Goal: Task Accomplishment & Management: Use online tool/utility

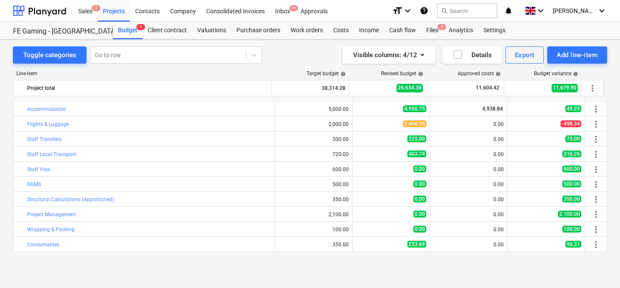
scroll to position [30, 0]
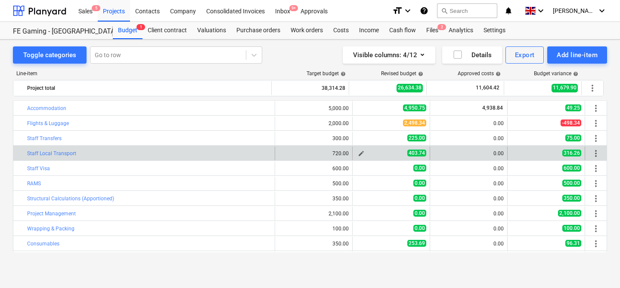
click at [356, 151] on button "edit" at bounding box center [361, 153] width 10 height 10
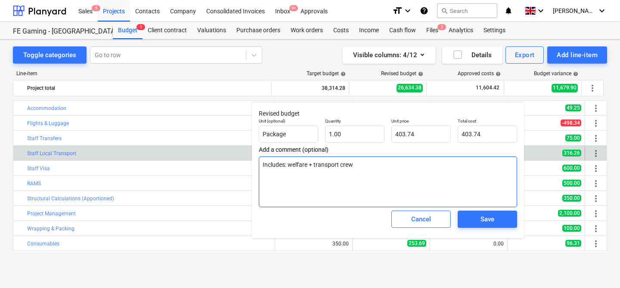
click at [374, 161] on textarea "Includes: welfare + transport crew" at bounding box center [388, 182] width 258 height 51
type textarea "x"
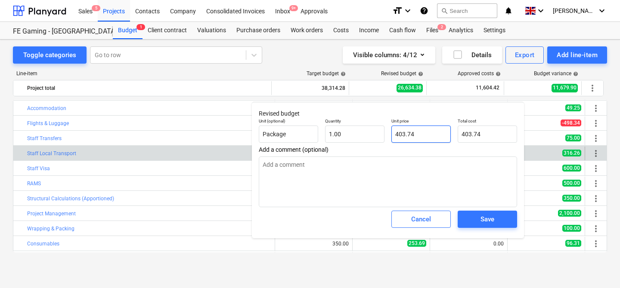
click at [417, 135] on input "403.74" at bounding box center [420, 134] width 59 height 17
type input "6"
type textarea "x"
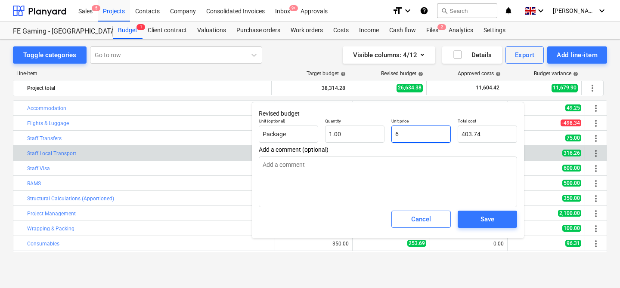
type input "6.00"
type input "67"
type textarea "x"
type input "67.00"
type input "671"
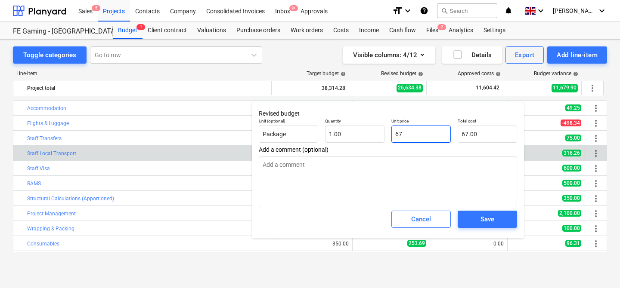
type textarea "x"
type input "671.00"
type input "671,"
type textarea "x"
type input "0.00"
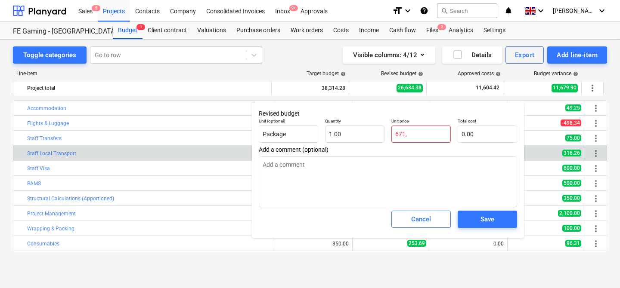
type input "671,2"
type textarea "x"
type input "671,25"
type textarea "x"
type input "671,2"
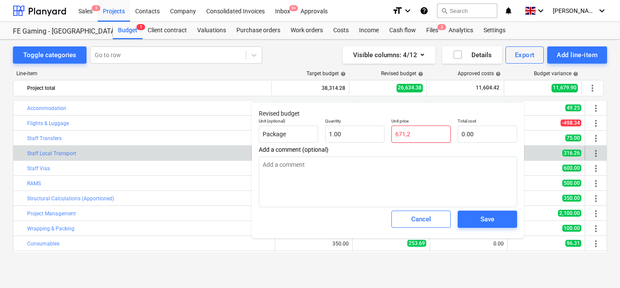
type textarea "x"
type input "671,"
type textarea "x"
type input "671"
type textarea "x"
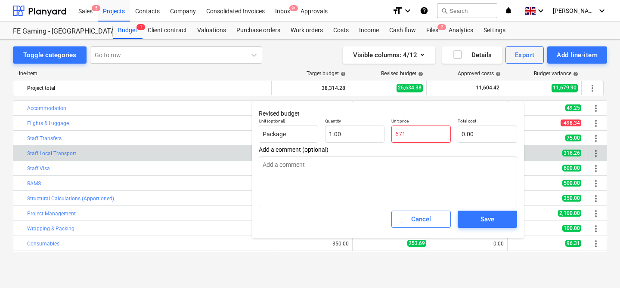
type input "671.00"
type input "671."
type textarea "x"
type input "671.2"
type textarea "x"
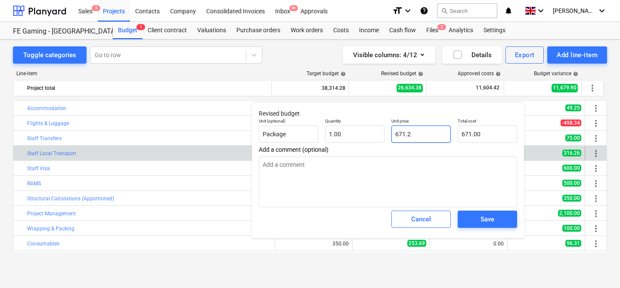
type input "671.20"
type input "671.25"
type textarea "x"
type input "671.25"
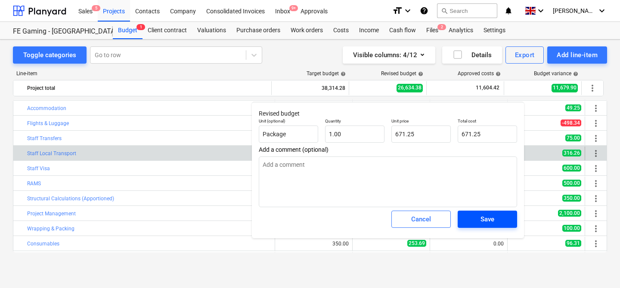
click at [491, 219] on div "Save" at bounding box center [487, 219] width 14 height 11
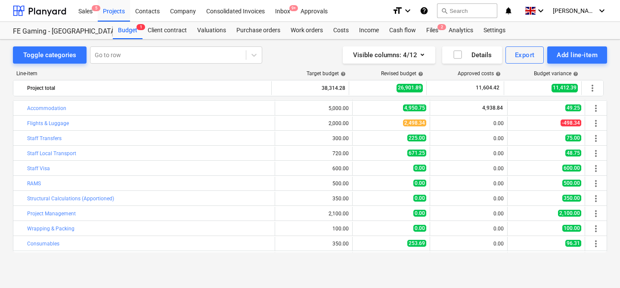
type textarea "x"
type input "1.00"
type input "671.25"
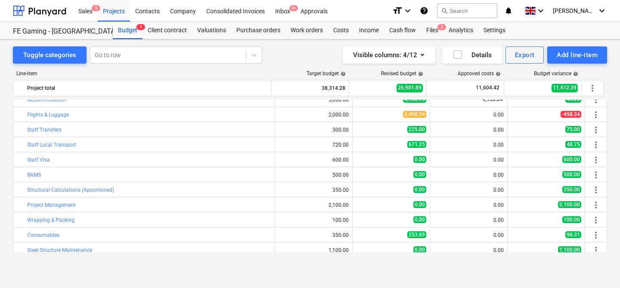
scroll to position [37, 0]
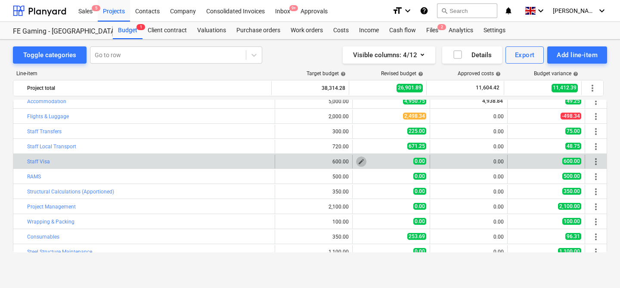
click at [358, 160] on span "edit" at bounding box center [361, 161] width 7 height 7
type textarea "x"
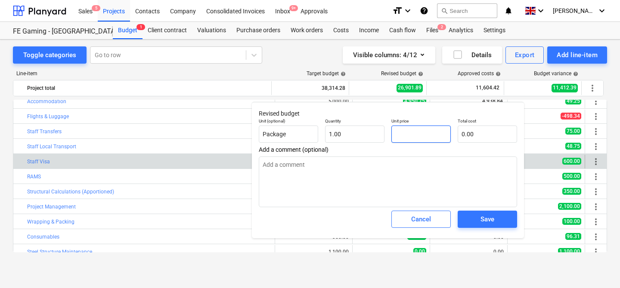
click at [405, 129] on input "text" at bounding box center [420, 134] width 59 height 17
type textarea "x"
type input "1"
type input "1.00"
type textarea "x"
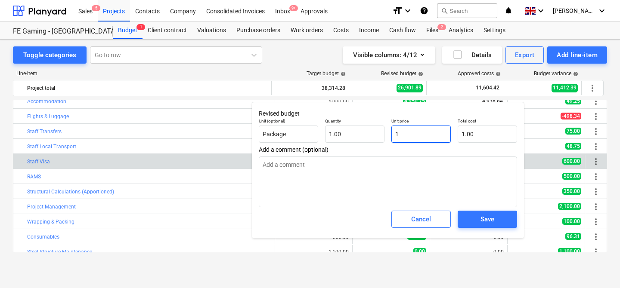
type input "12"
type input "12.00"
type textarea "x"
type input "121"
type input "121.00"
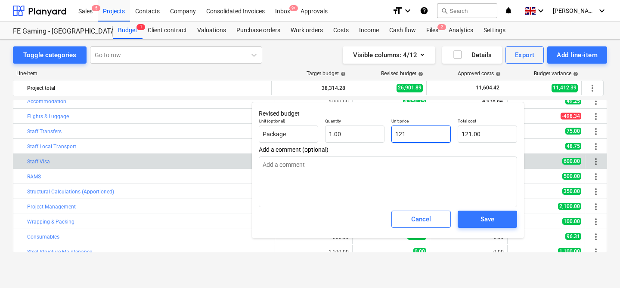
type textarea "x"
type input "121."
type textarea "x"
type input "121.0"
type textarea "x"
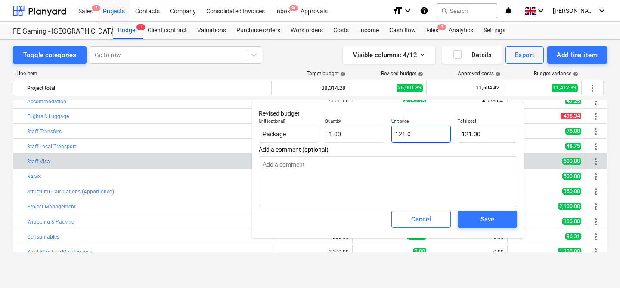
type input "121.02"
click at [480, 222] on div "Save" at bounding box center [487, 219] width 14 height 11
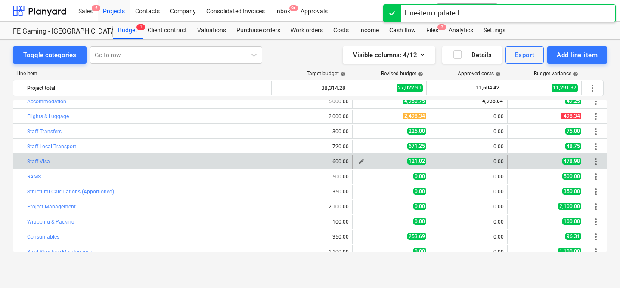
click at [359, 161] on span "edit" at bounding box center [361, 161] width 7 height 7
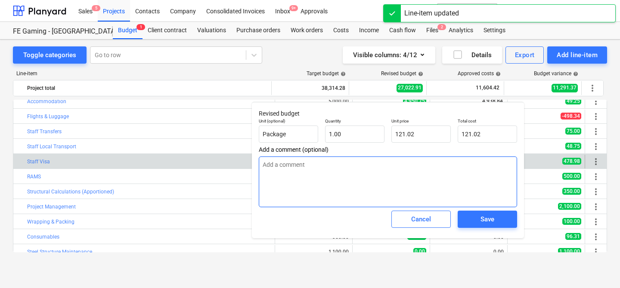
click at [345, 166] on textarea at bounding box center [388, 182] width 258 height 51
type textarea "x"
type textarea "W"
type textarea "x"
type textarea "We"
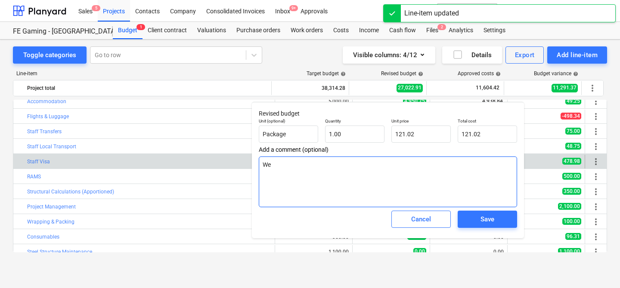
type textarea "x"
type textarea "Wel"
type textarea "x"
type textarea "Welf"
type textarea "x"
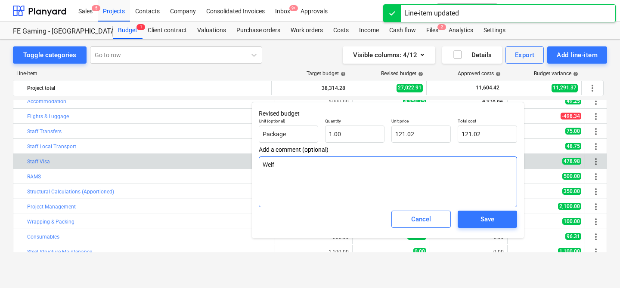
type textarea "Welfa"
type textarea "x"
type textarea "Welfar"
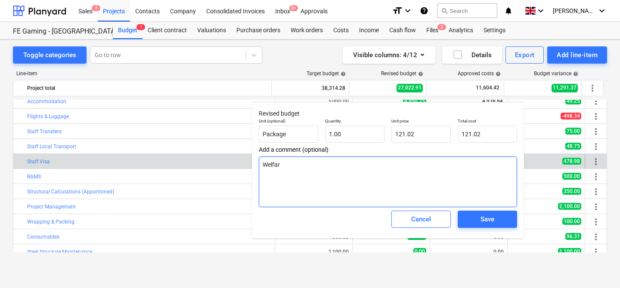
type textarea "x"
type textarea "Welfare"
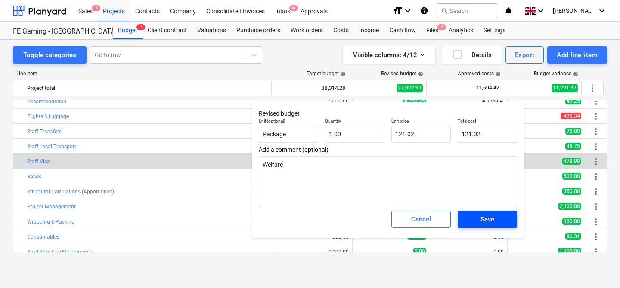
click at [499, 219] on span "Save" at bounding box center [487, 219] width 39 height 11
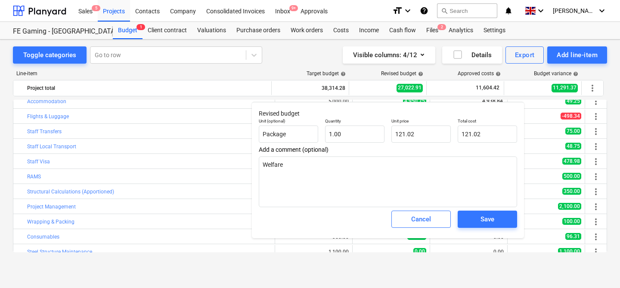
type textarea "x"
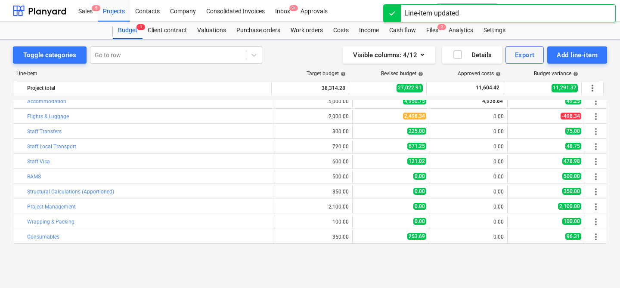
scroll to position [0, 0]
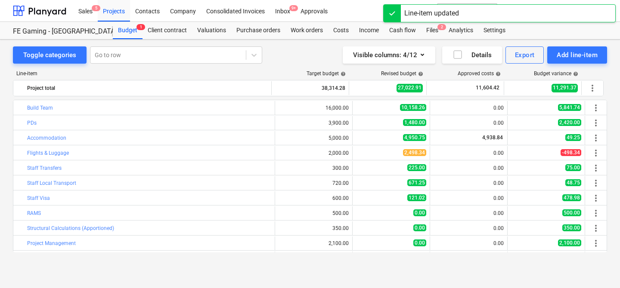
click at [311, 51] on div "Visible columns : 4/12 Details Export Add line-item" at bounding box center [455, 54] width 303 height 17
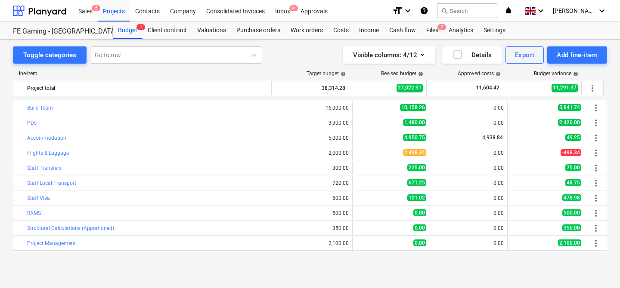
click at [275, 54] on div "Toggle categories Go to row Visible columns : 4/12 Details Export Add line-item" at bounding box center [310, 54] width 594 height 17
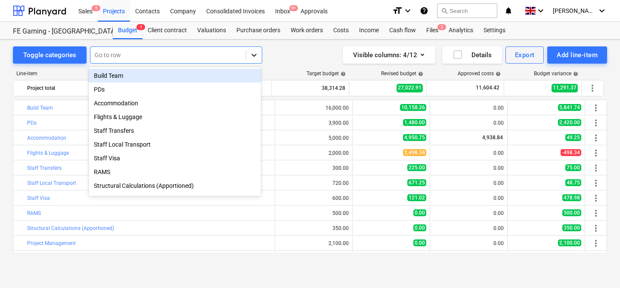
click at [256, 56] on icon at bounding box center [254, 55] width 9 height 9
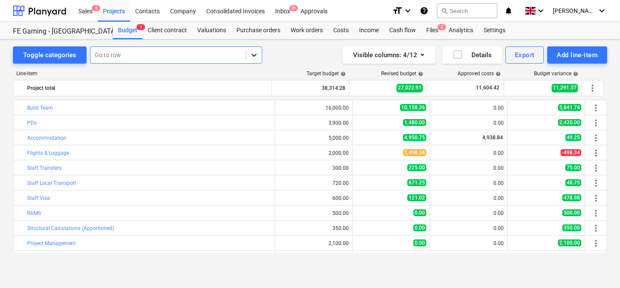
click at [257, 56] on div at bounding box center [253, 54] width 15 height 15
click at [519, 53] on div "Export" at bounding box center [525, 54] width 20 height 11
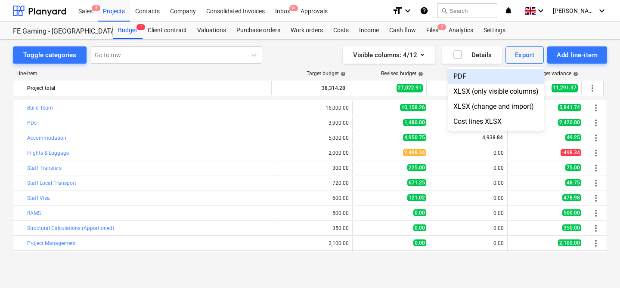
click at [507, 76] on div "PDF" at bounding box center [496, 76] width 96 height 15
